Goal: Find contact information: Find contact information

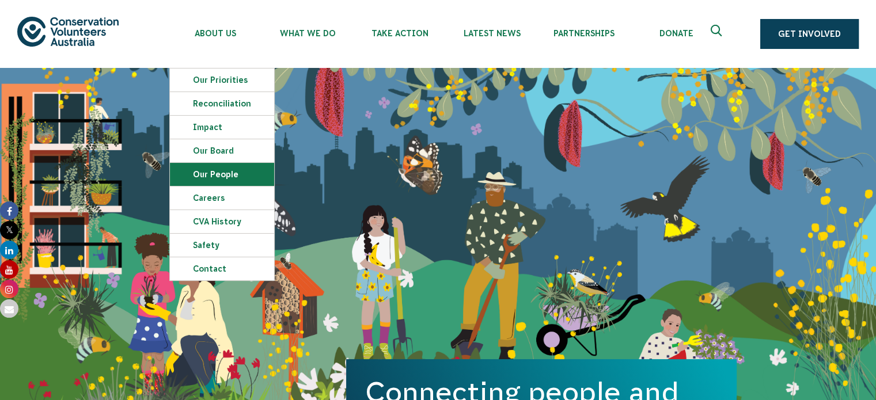
click at [210, 178] on link "Our People" at bounding box center [222, 174] width 104 height 23
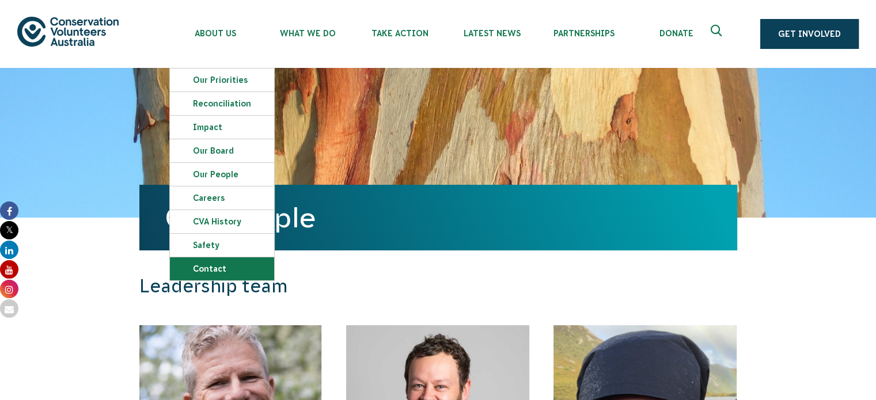
click at [207, 266] on link "Contact" at bounding box center [222, 268] width 104 height 23
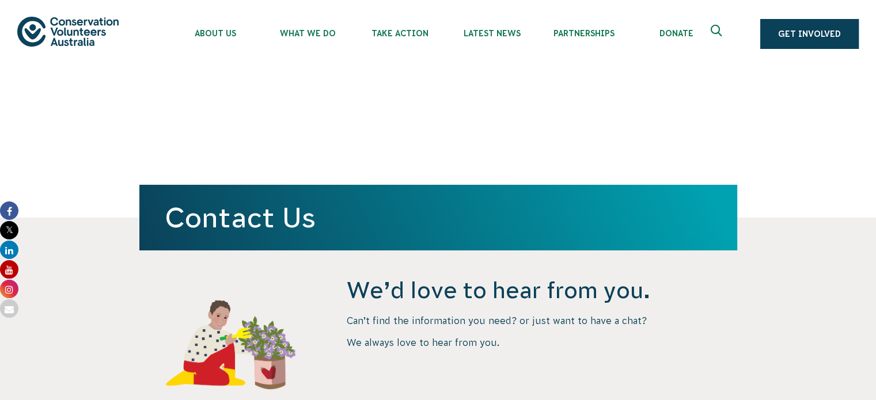
click at [779, 330] on section "We’d love to hear from you. Can’t find the information you need? or just want t…" at bounding box center [438, 312] width 876 height 189
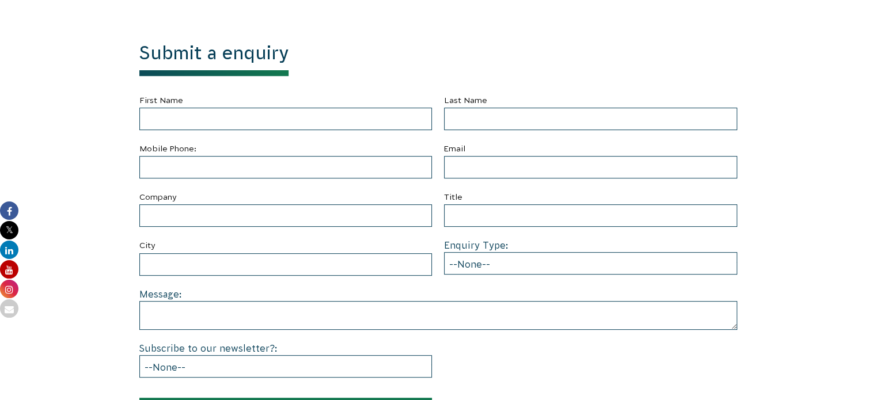
scroll to position [417, 0]
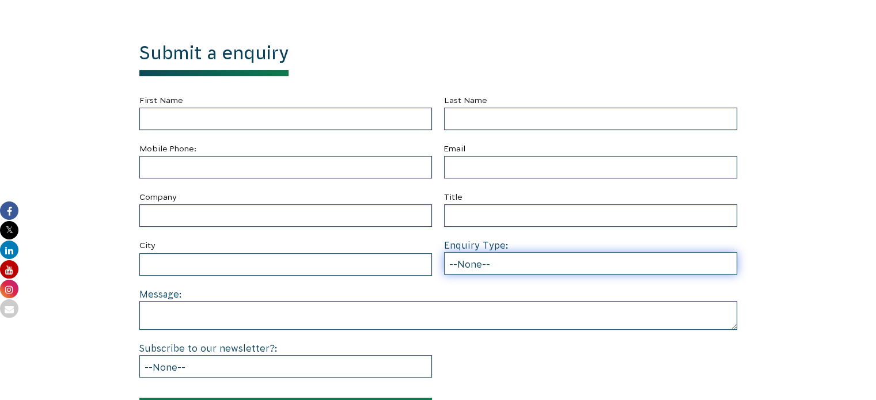
click at [505, 263] on select "--None-- Partnering on conservation and community projects Financial sponsorshi…" at bounding box center [590, 263] width 293 height 22
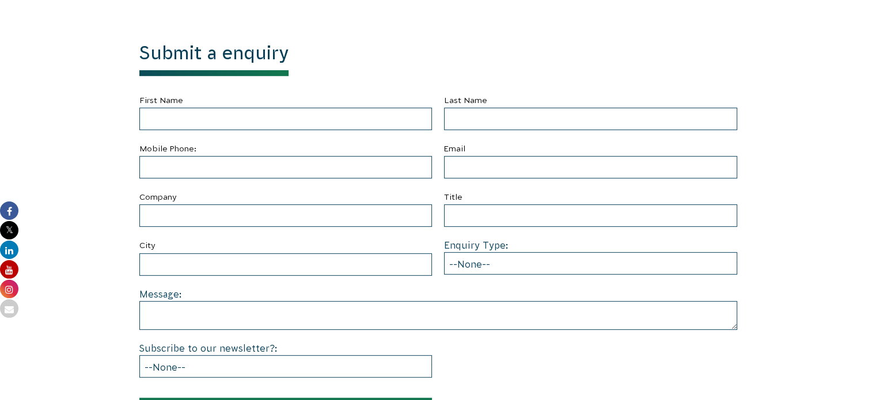
click at [783, 308] on section "Submit a enquiry First Name Last Name Mobile Phone: Email Company Title City En…" at bounding box center [438, 235] width 876 height 490
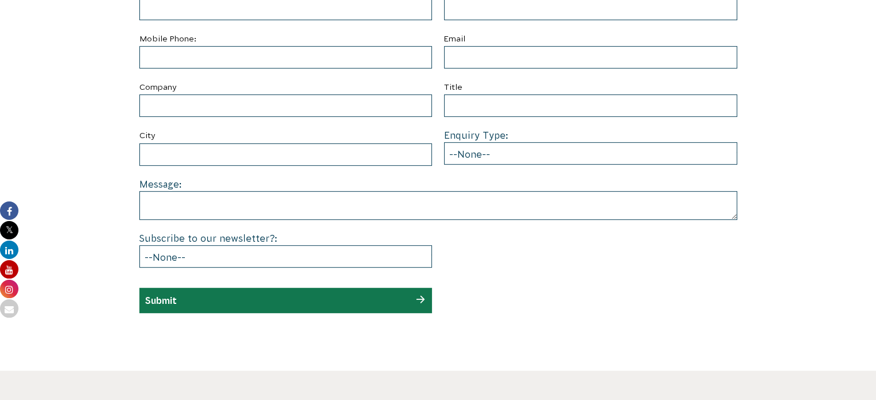
scroll to position [527, 0]
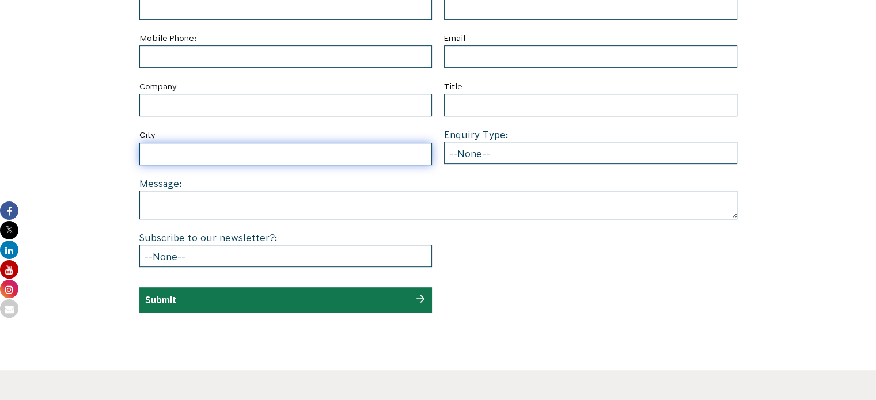
click at [276, 147] on input "City" at bounding box center [285, 154] width 293 height 22
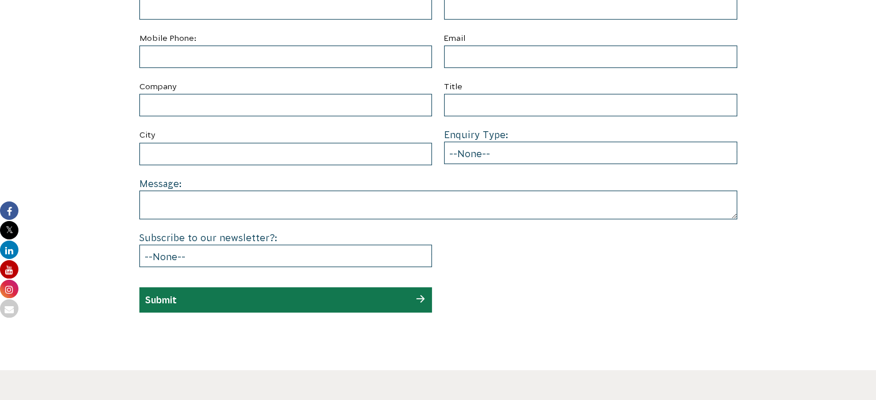
click at [174, 129] on label "City" at bounding box center [285, 135] width 293 height 14
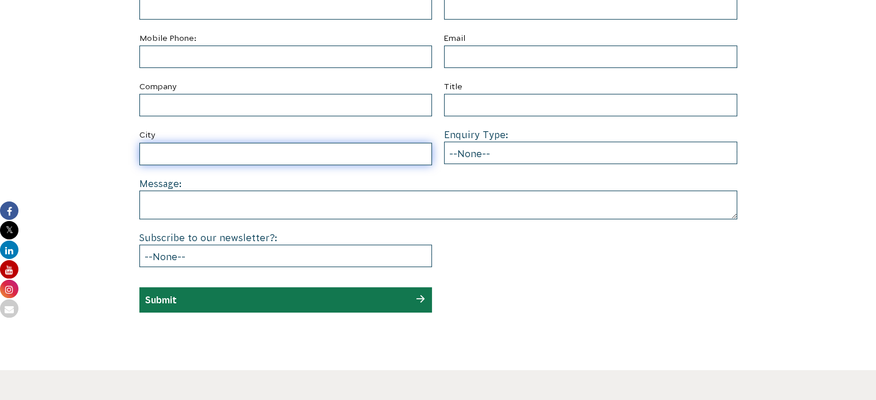
click at [174, 143] on input "City" at bounding box center [285, 154] width 293 height 22
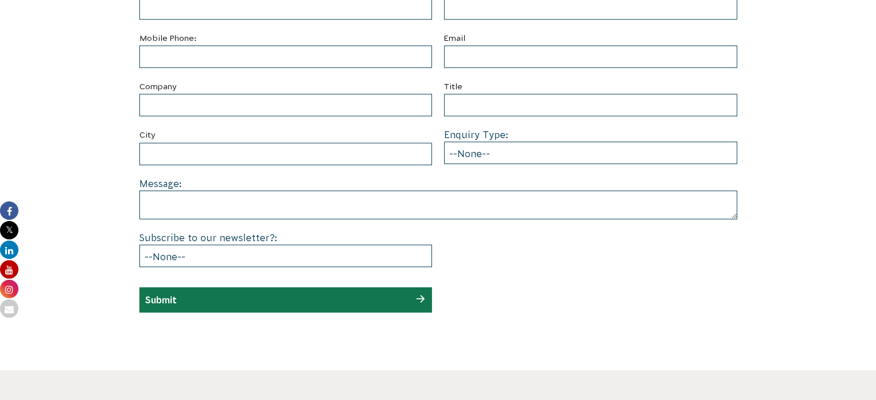
click at [519, 315] on section "Submit a enquiry First Name Last Name Mobile Phone: Email Company Title City En…" at bounding box center [438, 125] width 876 height 490
